Goal: Navigation & Orientation: Find specific page/section

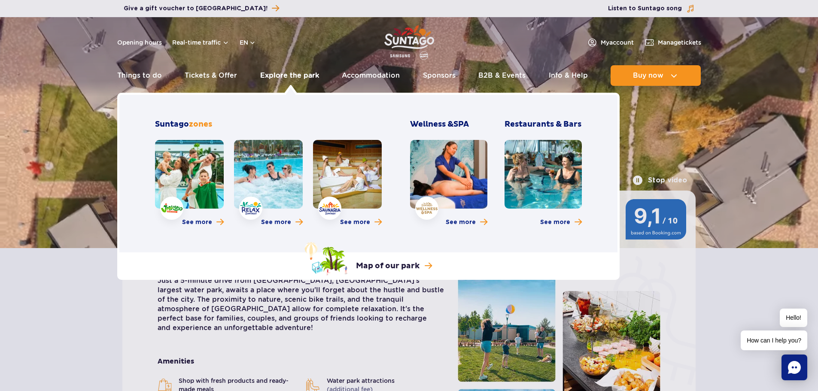
click at [283, 73] on link "Explore the park" at bounding box center [289, 75] width 59 height 21
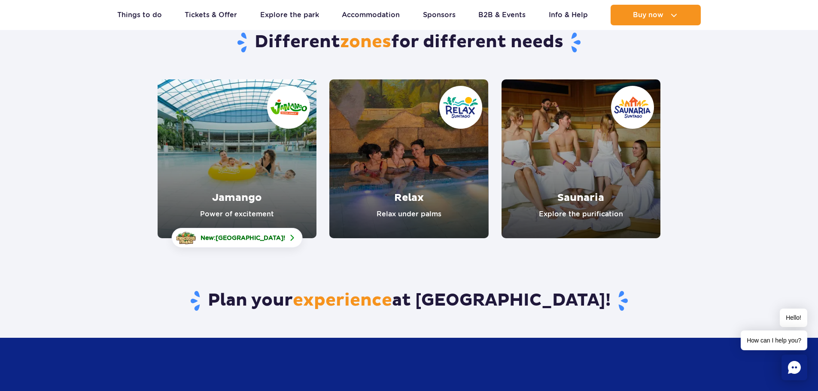
scroll to position [86, 0]
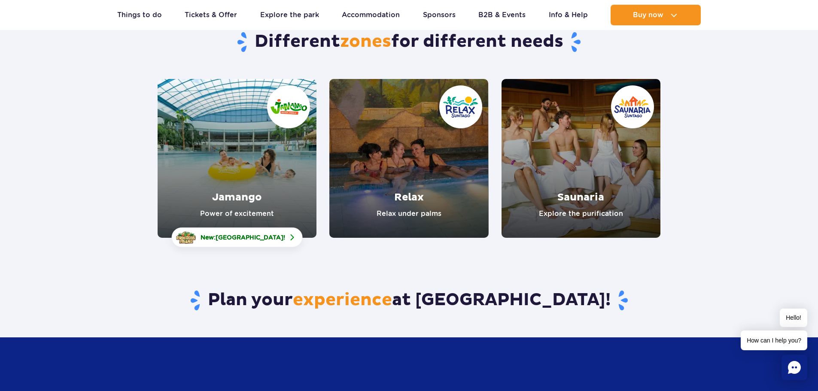
click at [253, 132] on link "Jamango" at bounding box center [237, 158] width 159 height 159
click at [420, 161] on link "Relax" at bounding box center [408, 158] width 159 height 159
drag, startPoint x: 475, startPoint y: 299, endPoint x: 552, endPoint y: 302, distance: 77.4
click at [552, 302] on h2 "Plan your experience at Suntago!" at bounding box center [409, 301] width 503 height 22
copy h2 "Suntago"
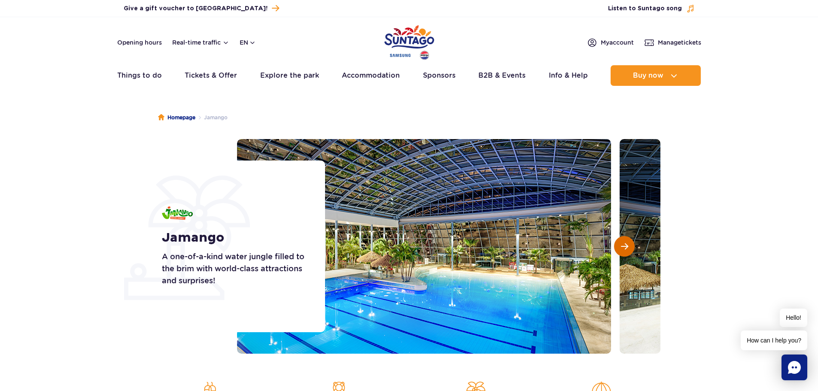
click at [631, 253] on button "Next slide" at bounding box center [624, 246] width 21 height 21
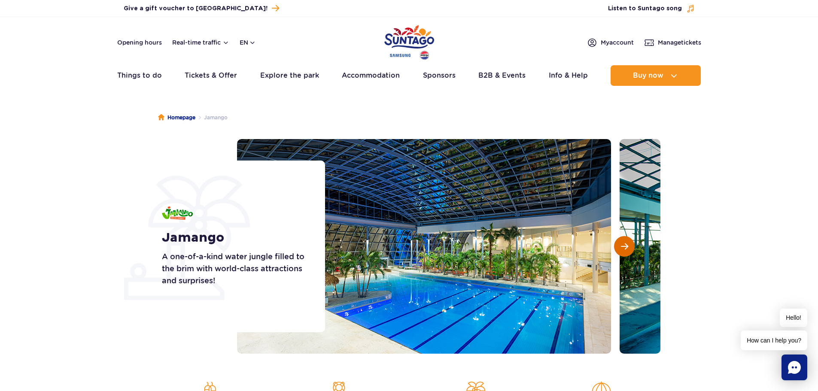
click at [631, 253] on button "Next slide" at bounding box center [624, 246] width 21 height 21
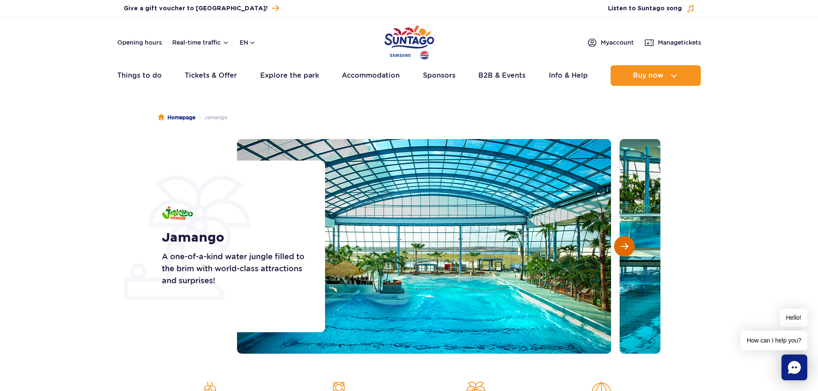
click at [631, 253] on button "Next slide" at bounding box center [624, 246] width 21 height 21
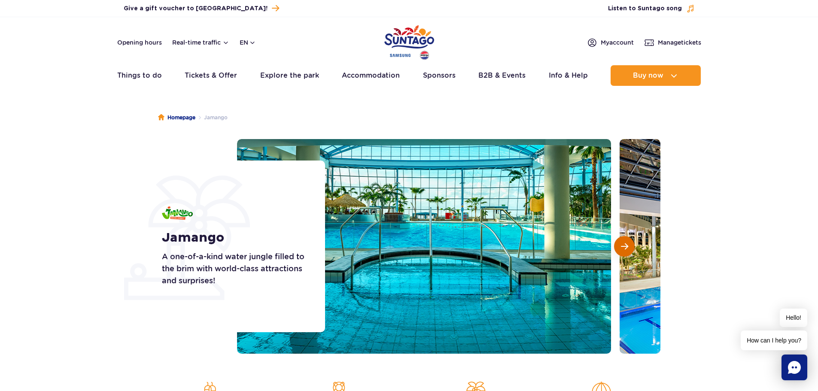
click at [631, 253] on button "Next slide" at bounding box center [624, 246] width 21 height 21
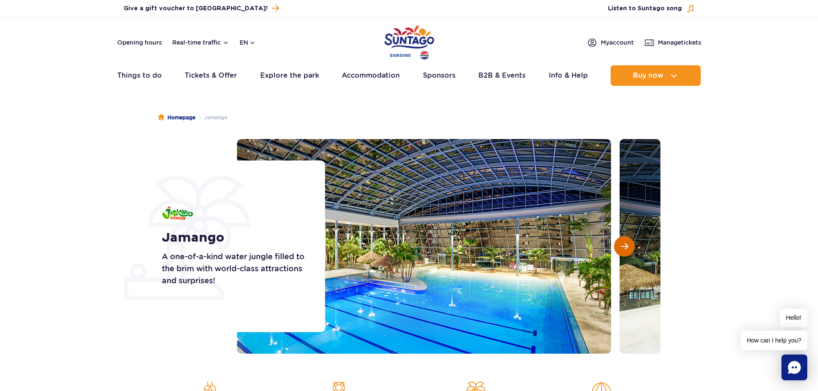
click at [631, 253] on button "Next slide" at bounding box center [624, 246] width 21 height 21
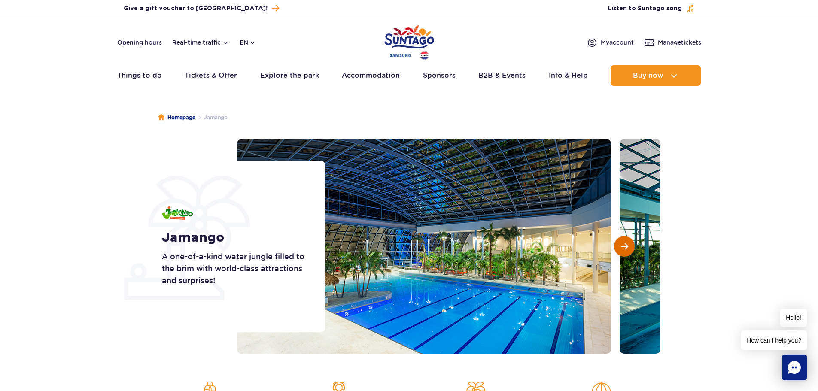
click at [631, 253] on button "Next slide" at bounding box center [624, 246] width 21 height 21
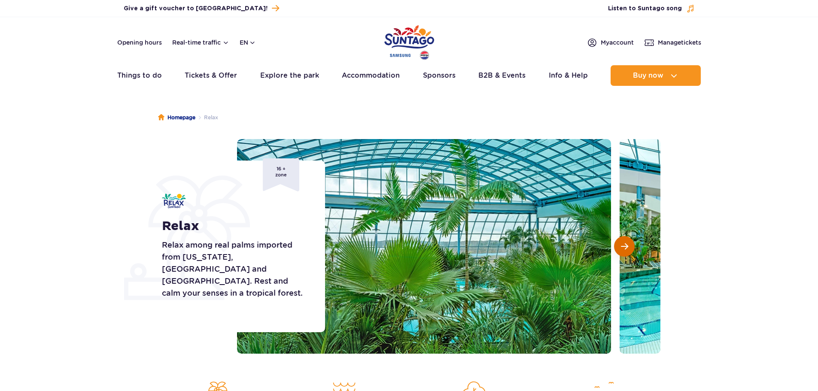
click at [624, 247] on span "Next slide" at bounding box center [624, 247] width 7 height 8
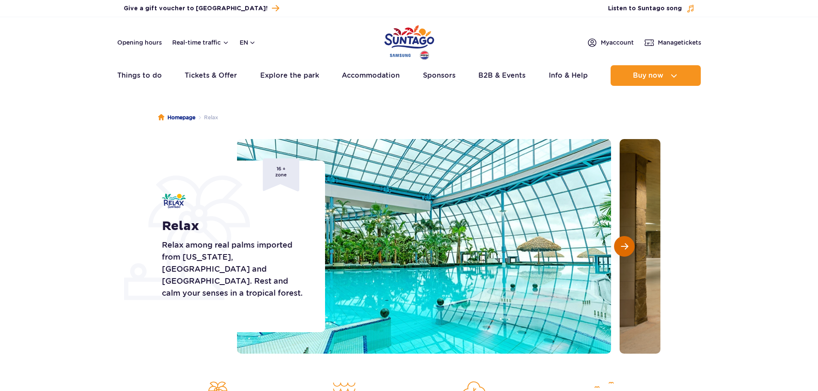
click at [624, 247] on span "Next slide" at bounding box center [624, 247] width 7 height 8
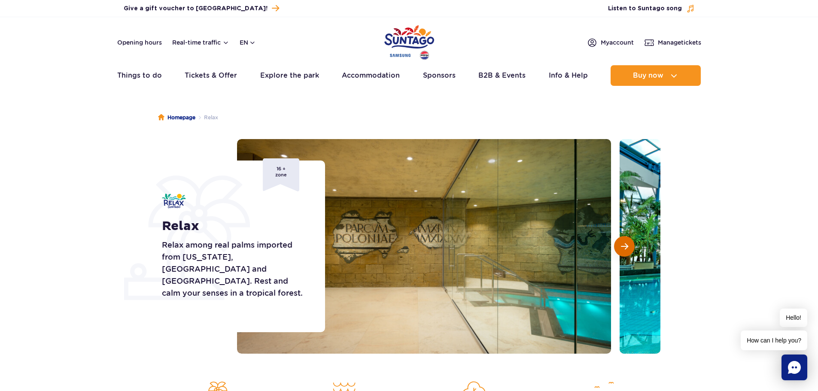
click at [624, 247] on span "Next slide" at bounding box center [624, 247] width 7 height 8
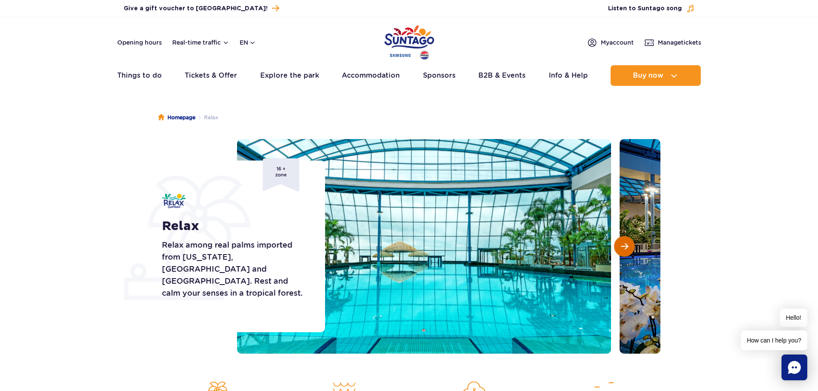
click at [624, 247] on span "Next slide" at bounding box center [624, 247] width 7 height 8
